Goal: Task Accomplishment & Management: Manage account settings

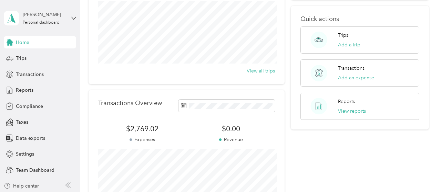
scroll to position [103, 0]
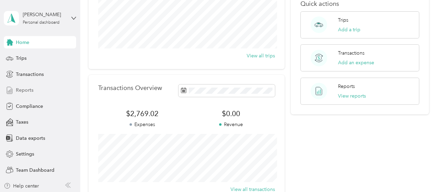
click at [38, 93] on div "Reports" at bounding box center [40, 90] width 72 height 12
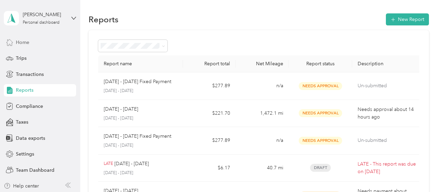
click at [45, 42] on div "Home" at bounding box center [40, 42] width 72 height 12
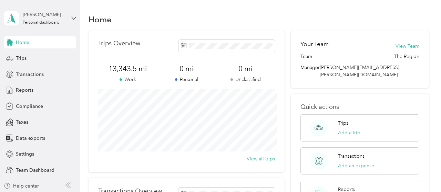
click at [71, 18] on div "[PERSON_NAME] Personal dashboard" at bounding box center [40, 18] width 72 height 24
click at [48, 73] on div "Personal dashboard" at bounding box center [32, 72] width 45 height 7
click at [60, 15] on div "[PERSON_NAME]" at bounding box center [44, 14] width 43 height 7
click at [45, 53] on div "Team dashboard" at bounding box center [28, 56] width 37 height 7
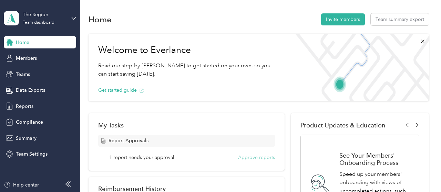
click at [250, 158] on button "Approve reports" at bounding box center [256, 157] width 37 height 7
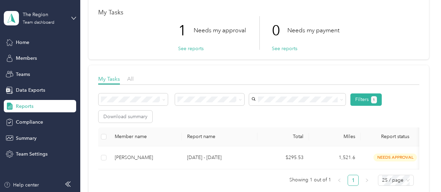
scroll to position [69, 0]
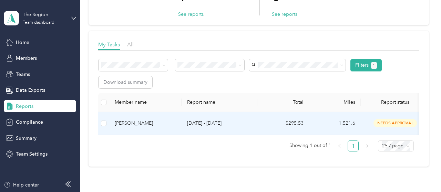
click at [144, 123] on div "[PERSON_NAME]" at bounding box center [145, 124] width 61 height 8
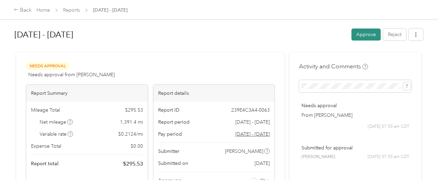
click at [365, 37] on button "Approve" at bounding box center [365, 35] width 29 height 12
click at [364, 40] on button "Approve" at bounding box center [365, 35] width 29 height 12
click at [359, 33] on button "Approve" at bounding box center [365, 35] width 29 height 12
